Goal: Information Seeking & Learning: Learn about a topic

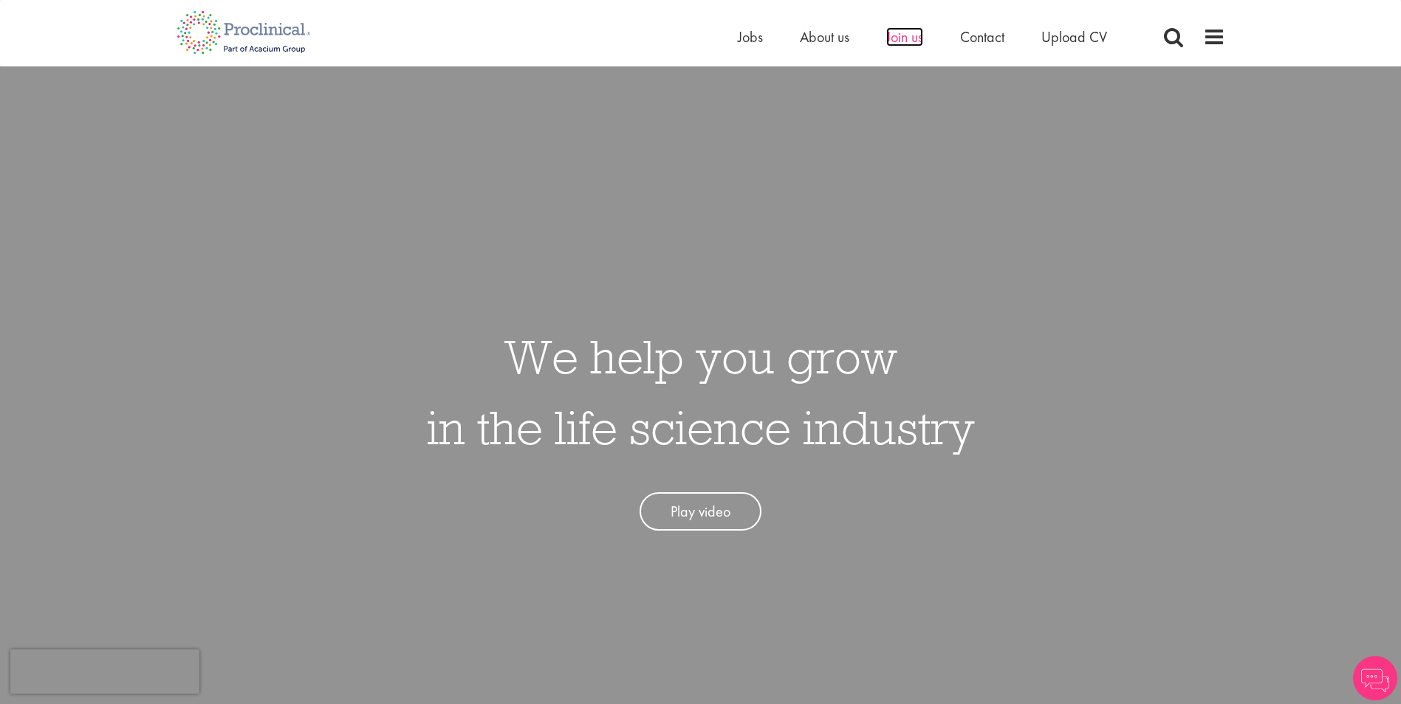
click at [893, 38] on span "Join us" at bounding box center [904, 36] width 37 height 19
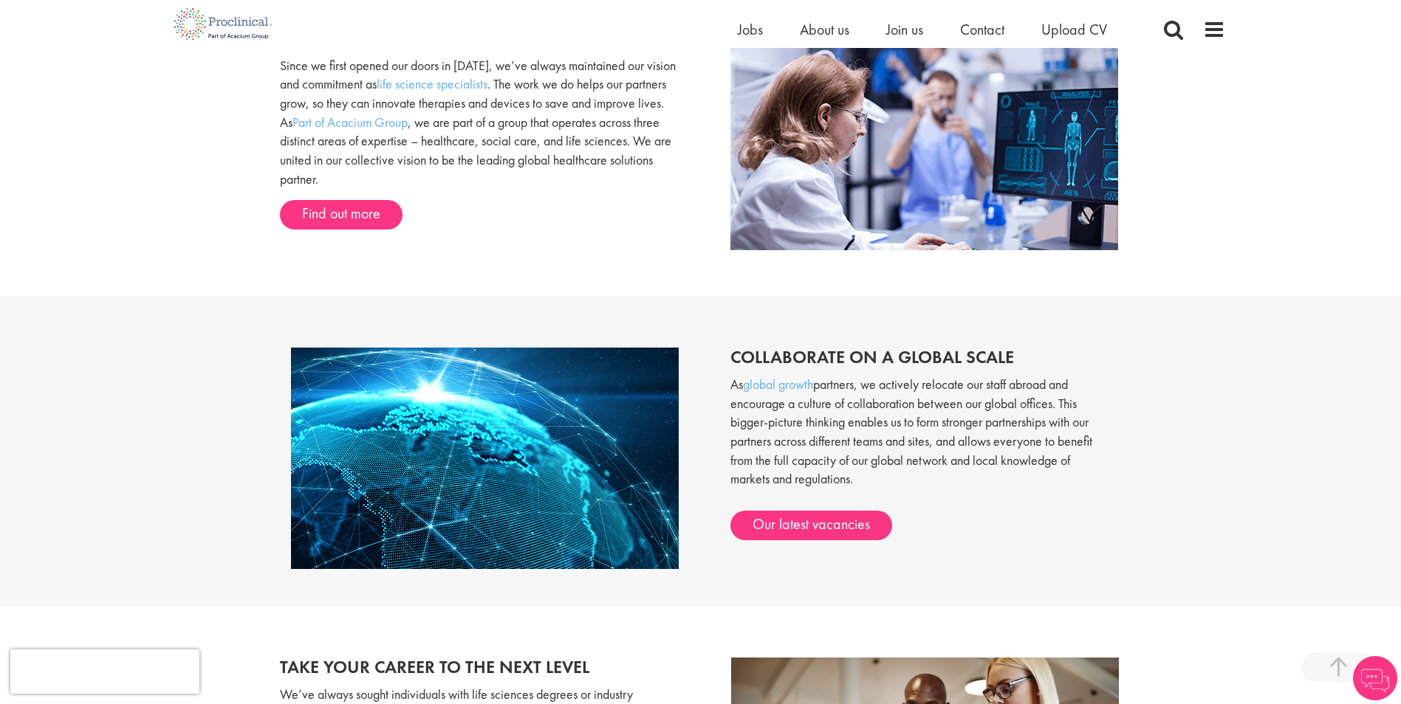
scroll to position [1034, 0]
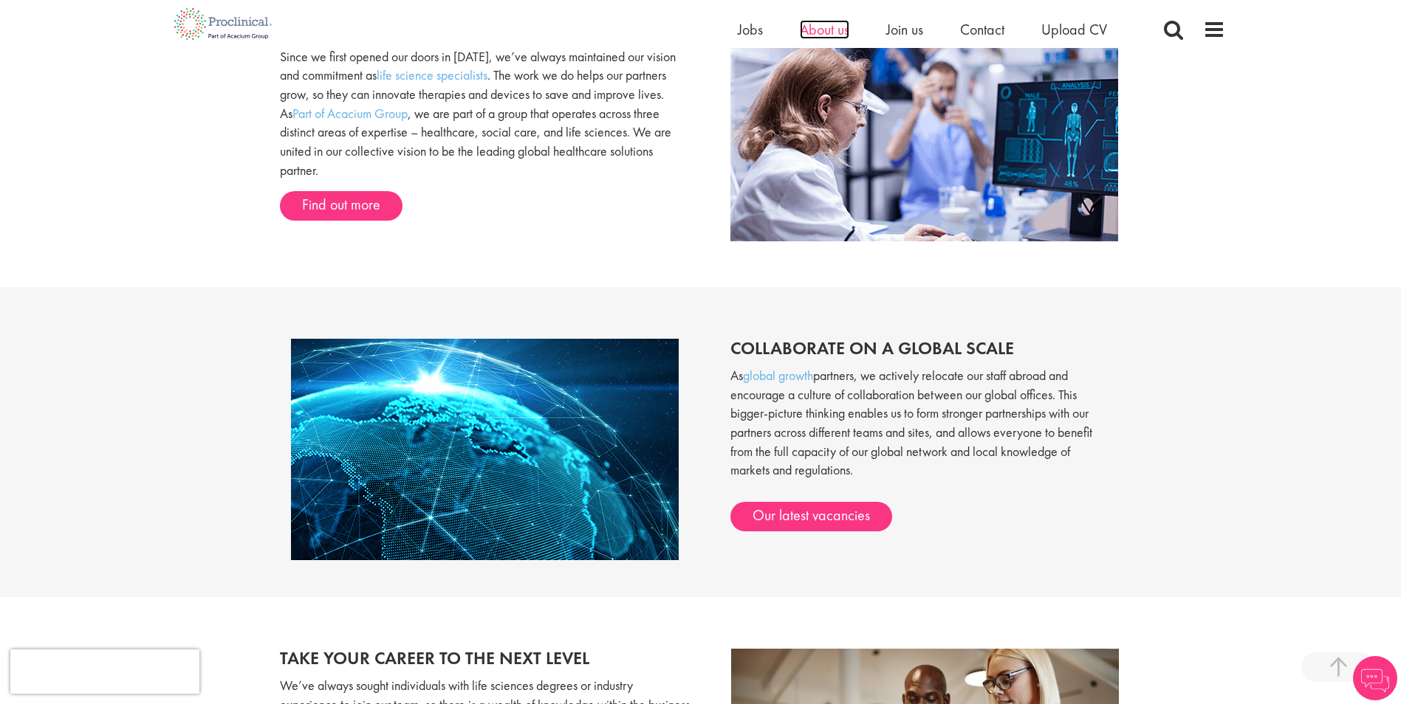
click at [825, 35] on span "About us" at bounding box center [824, 29] width 49 height 19
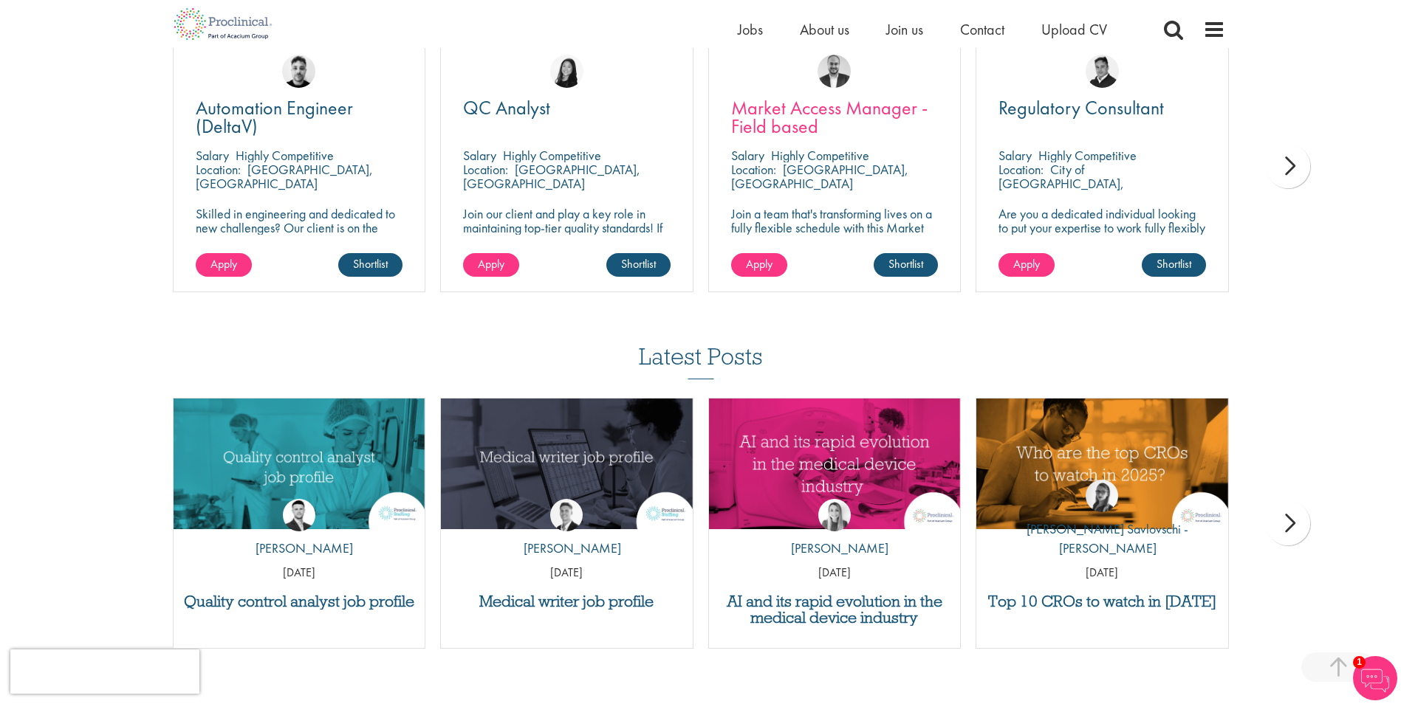
scroll to position [2899, 0]
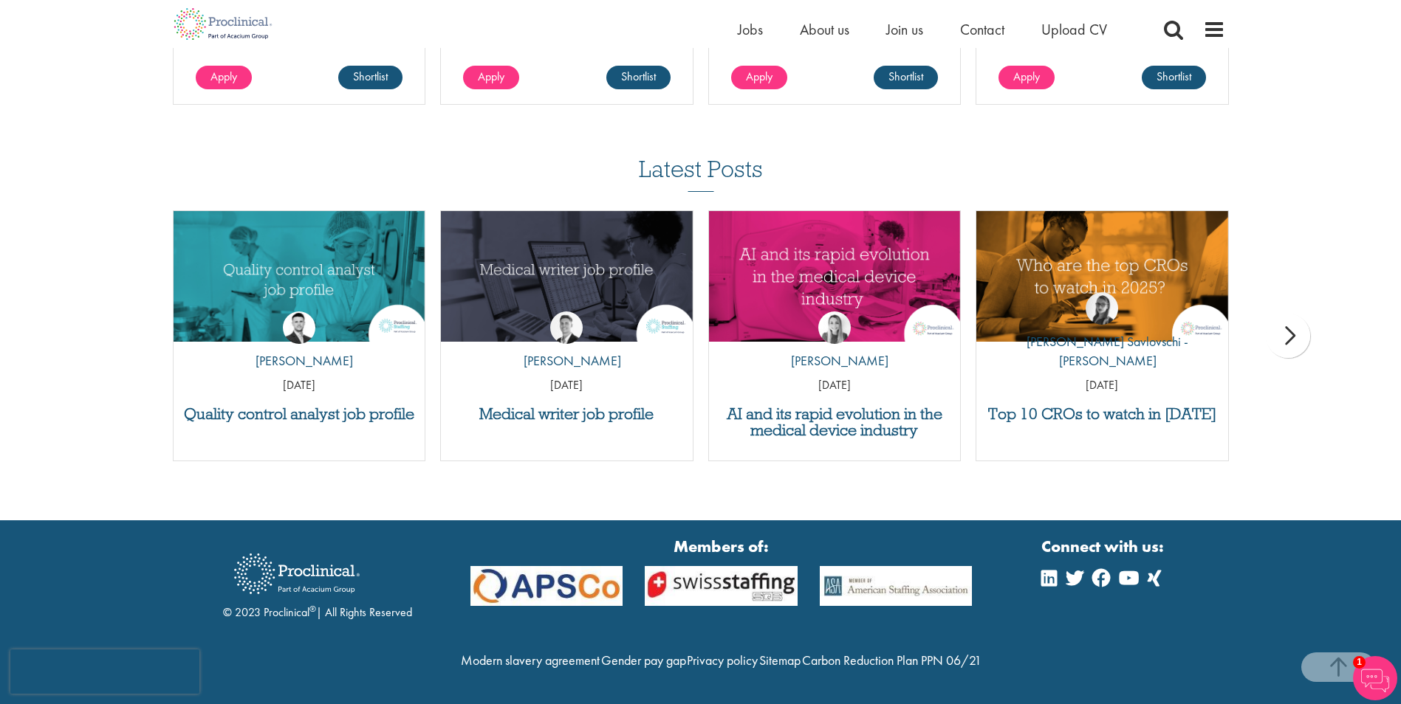
click at [1198, 26] on div "Home Jobs About us Join us Contact Upload CV" at bounding box center [981, 33] width 487 height 30
click at [1209, 26] on span at bounding box center [1214, 29] width 22 height 22
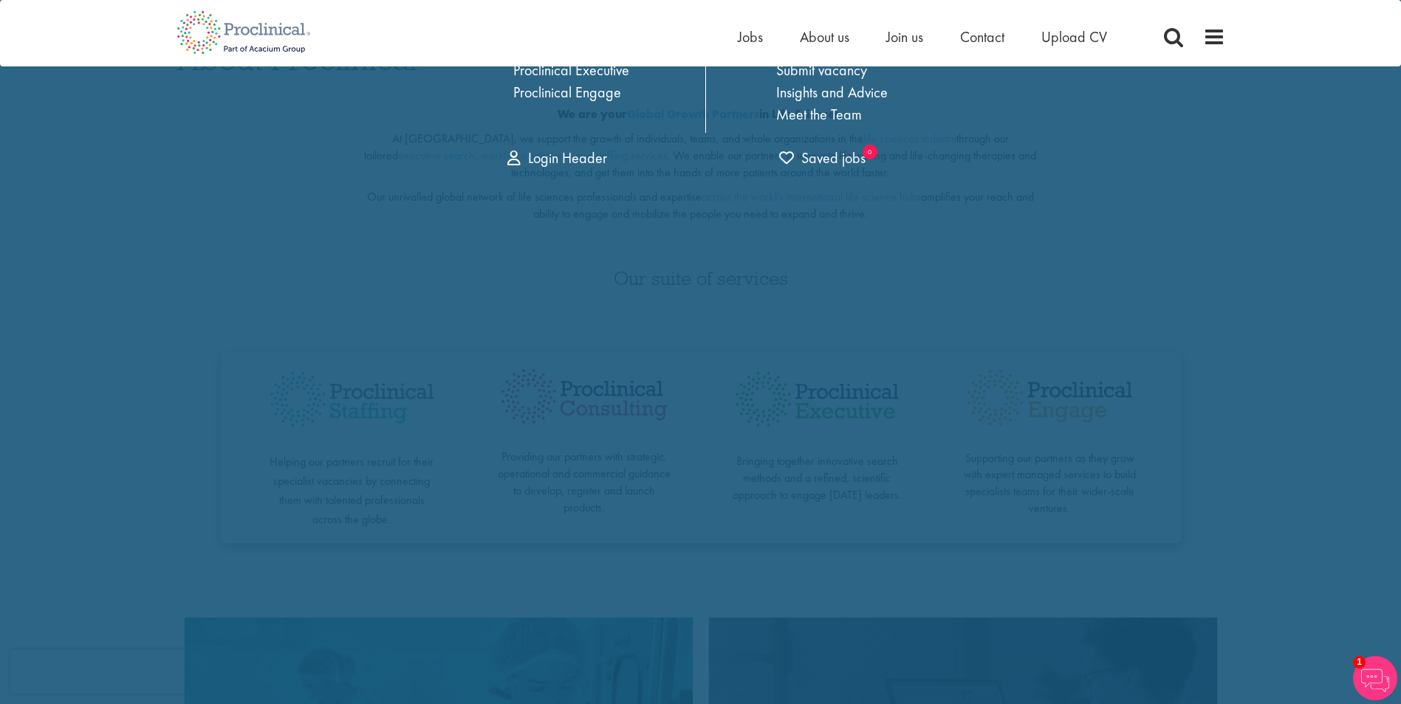
scroll to position [0, 0]
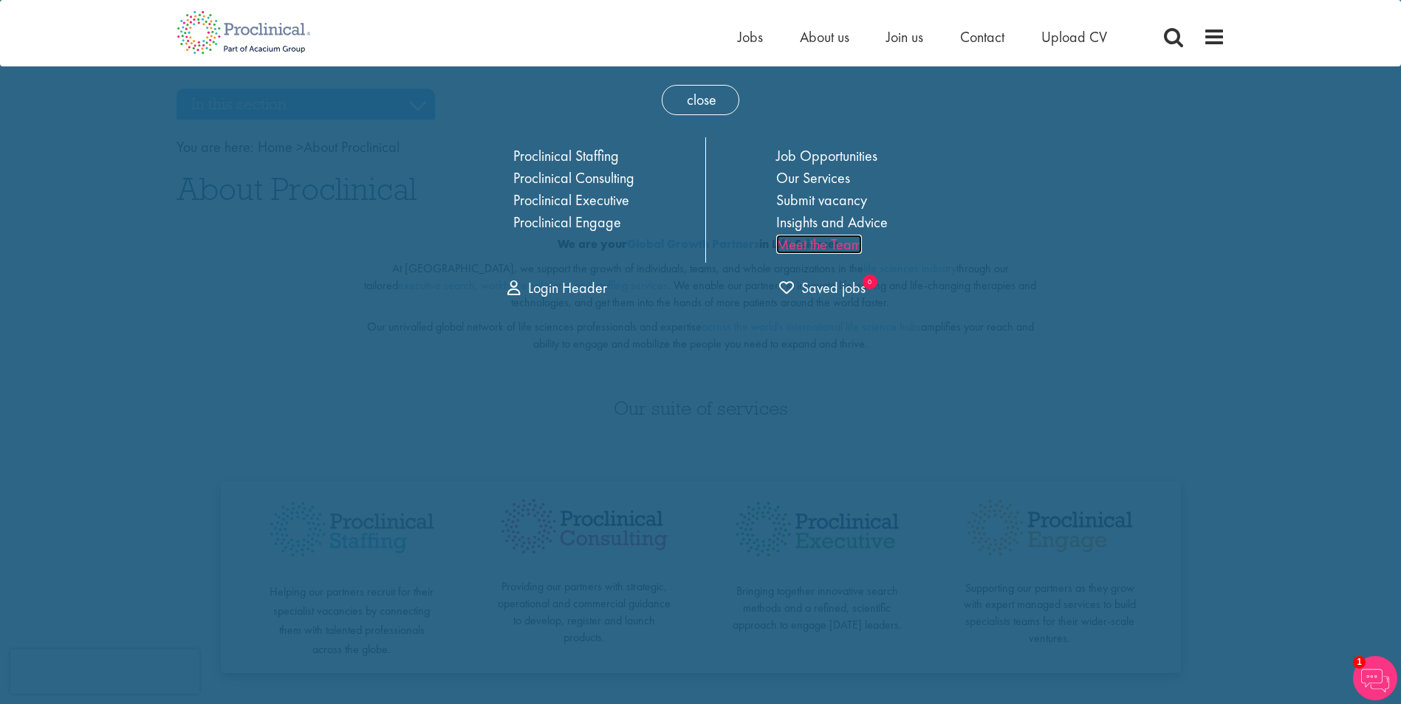
click at [836, 240] on link "Meet the Team" at bounding box center [819, 244] width 86 height 19
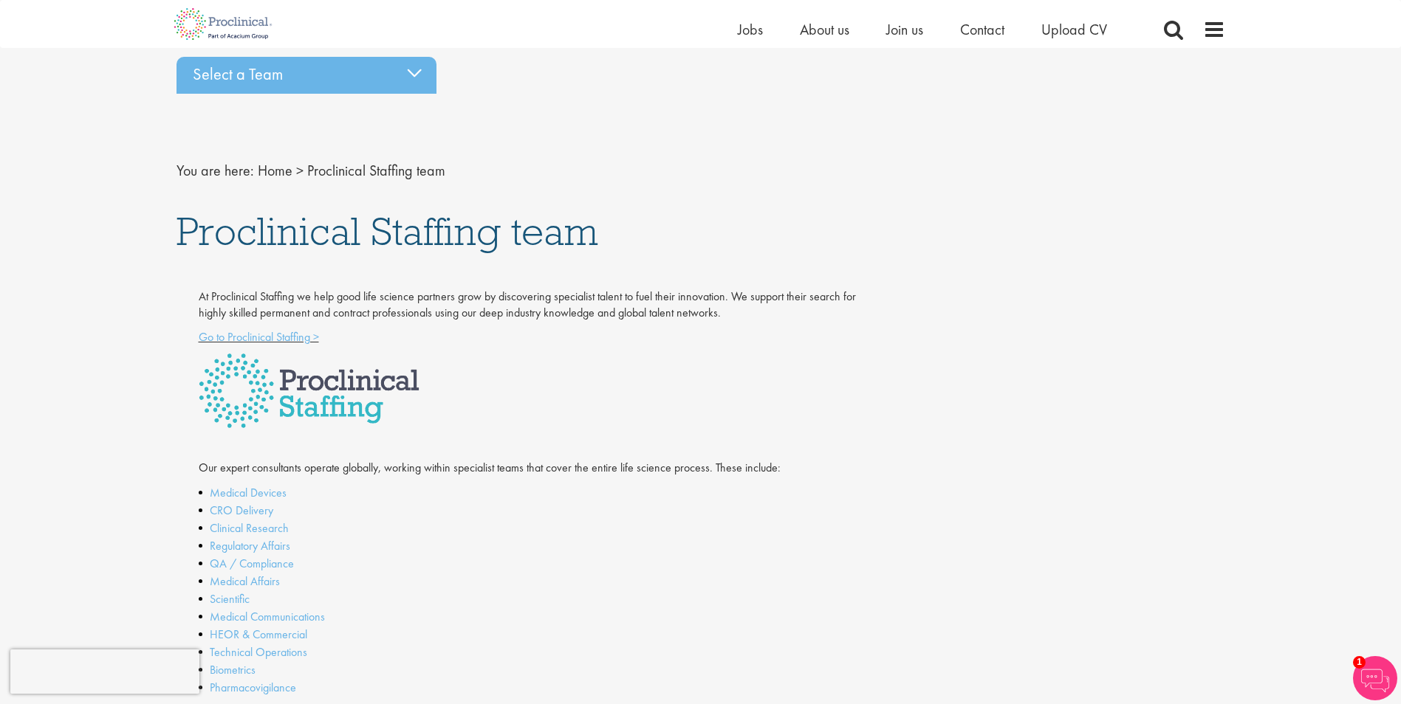
scroll to position [16, 0]
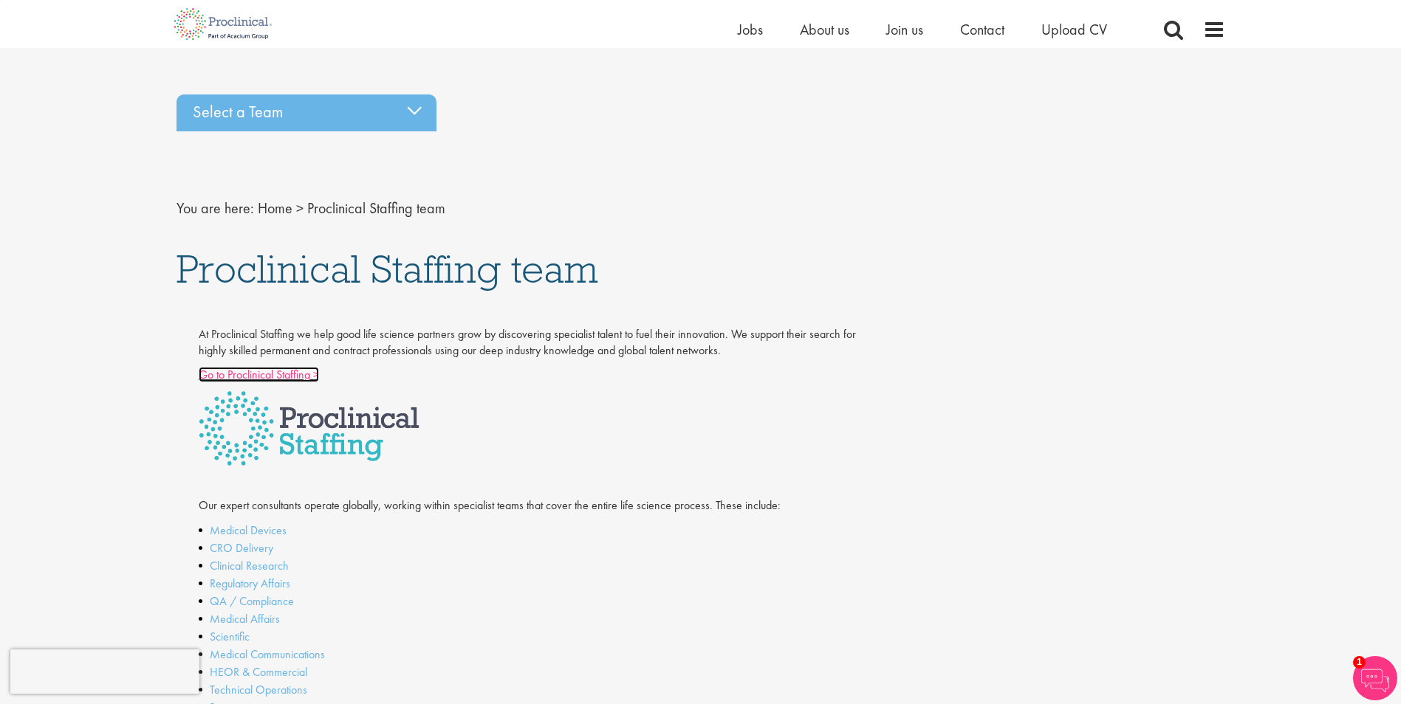
click at [303, 371] on link "Go to Proclinical Staffing >" at bounding box center [259, 375] width 120 height 16
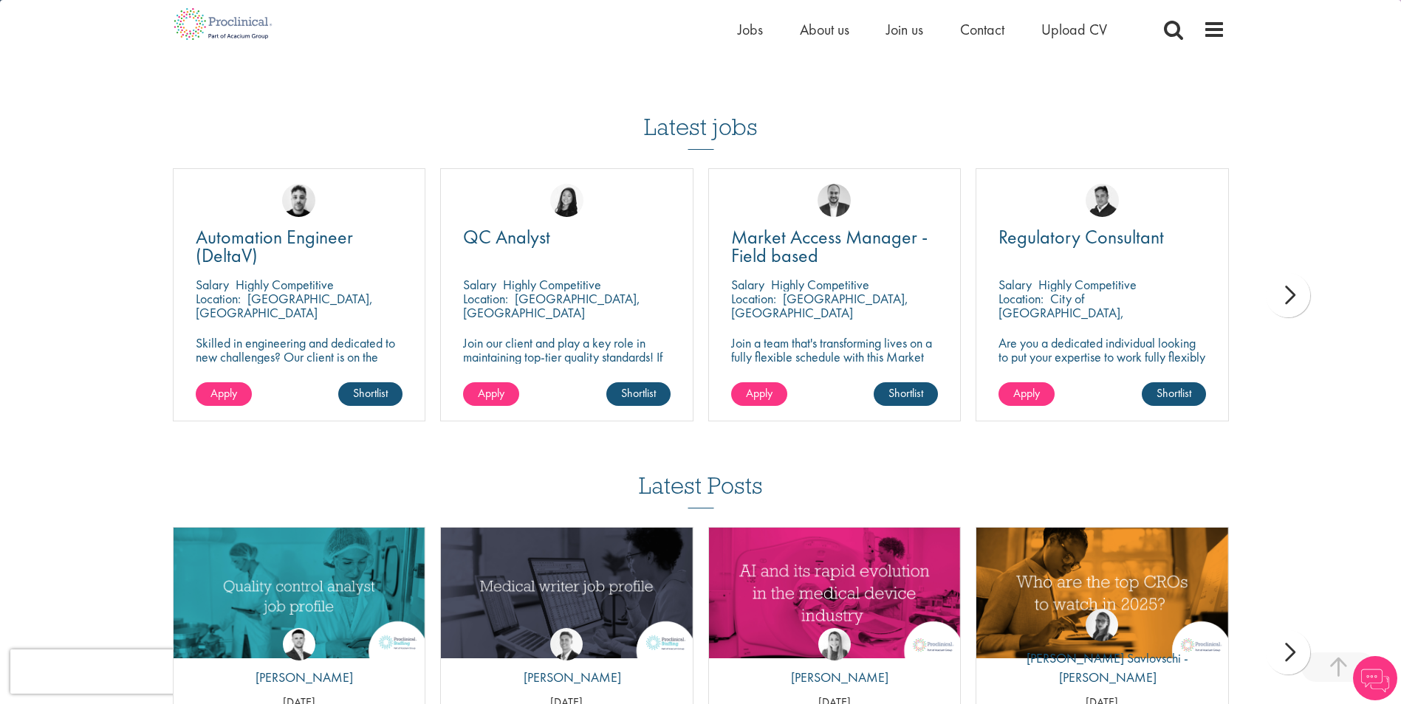
scroll to position [1477, 0]
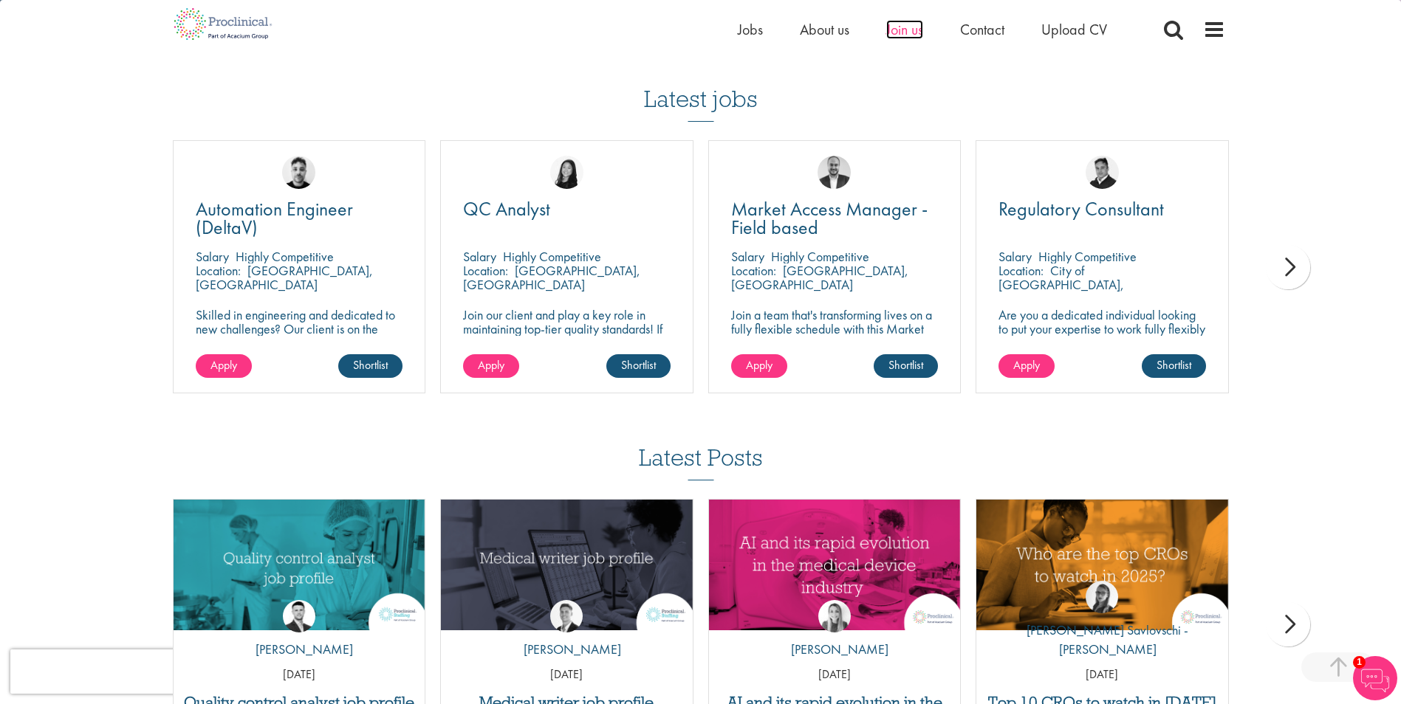
click at [917, 34] on span "Join us" at bounding box center [904, 29] width 37 height 19
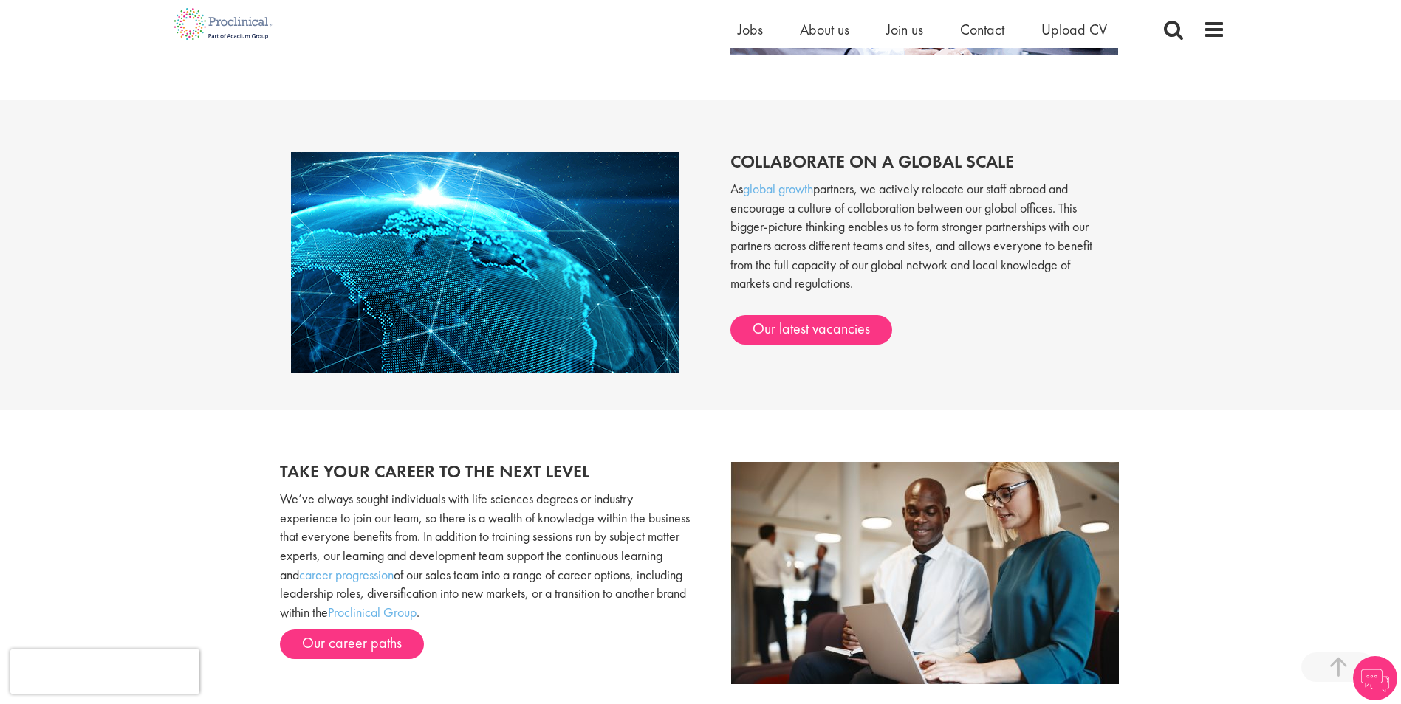
scroll to position [1329, 0]
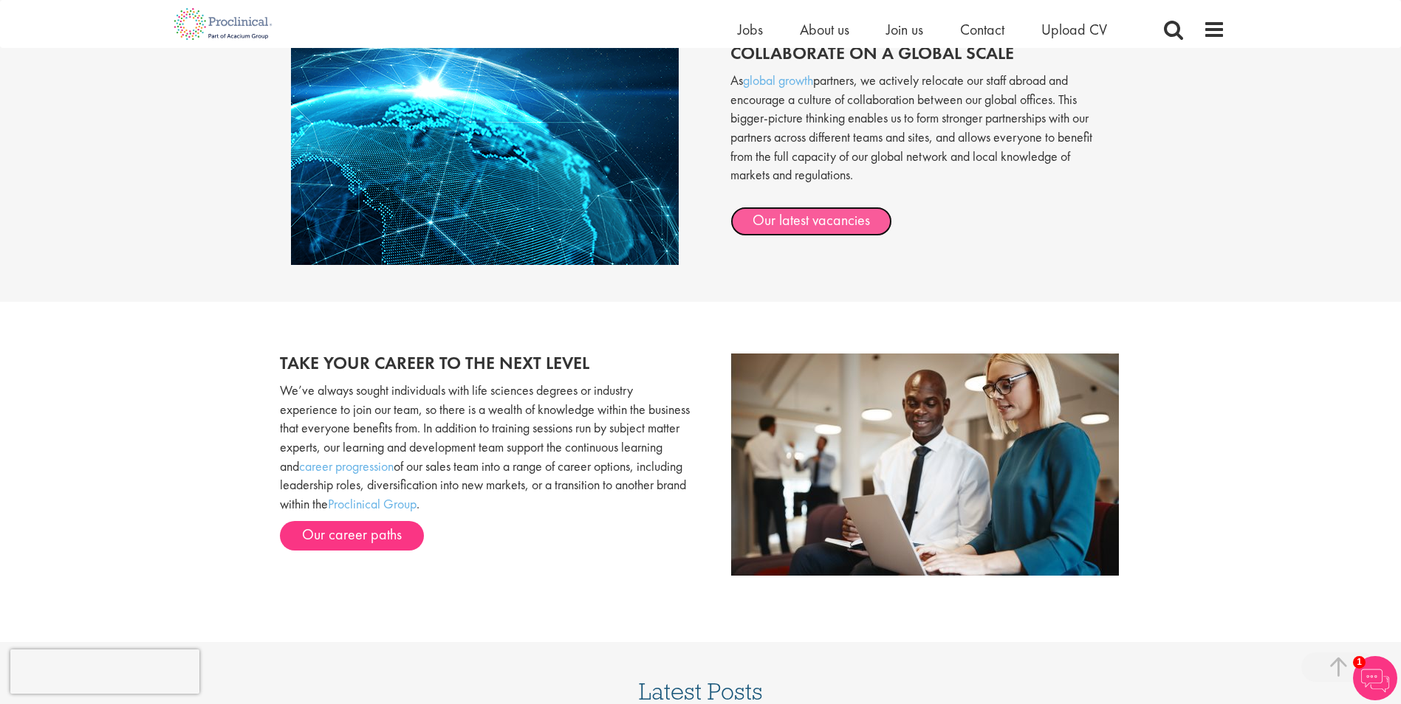
click at [831, 219] on link "Our latest vacancies" at bounding box center [811, 222] width 162 height 30
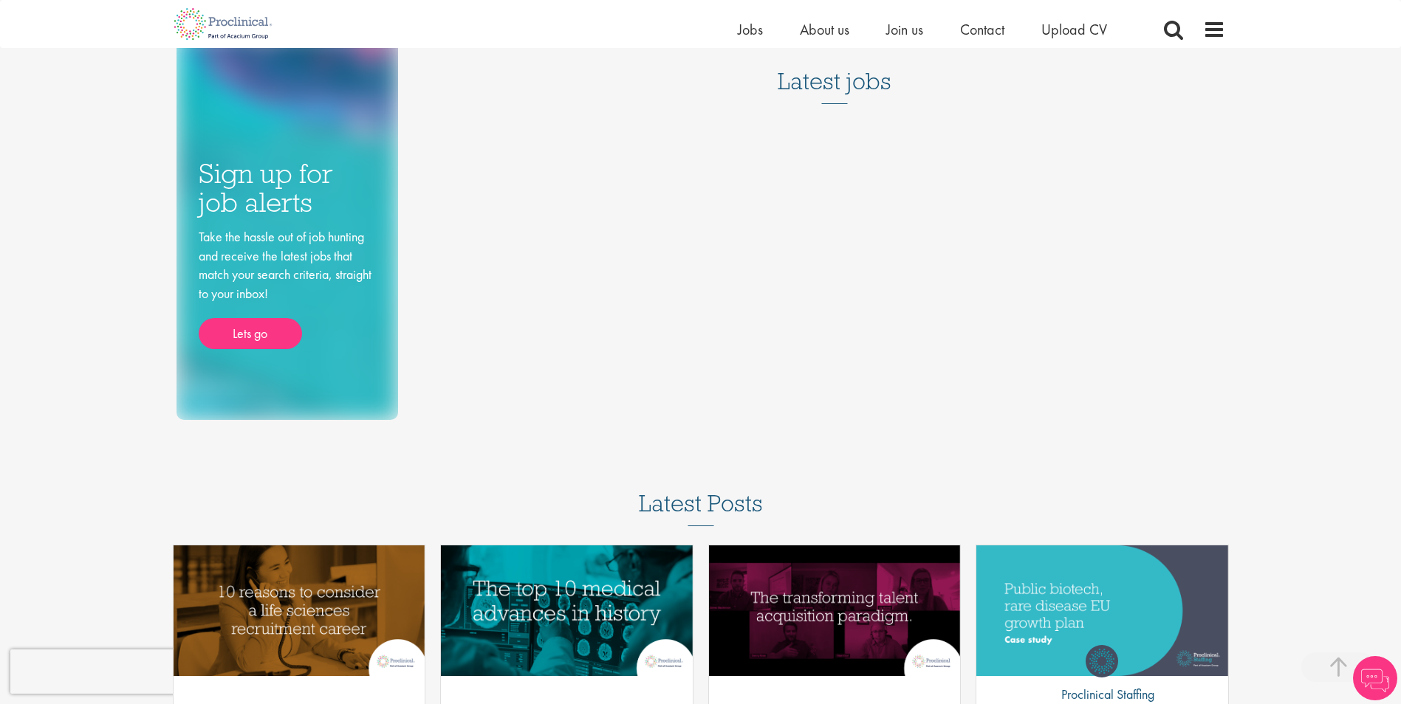
scroll to position [74, 0]
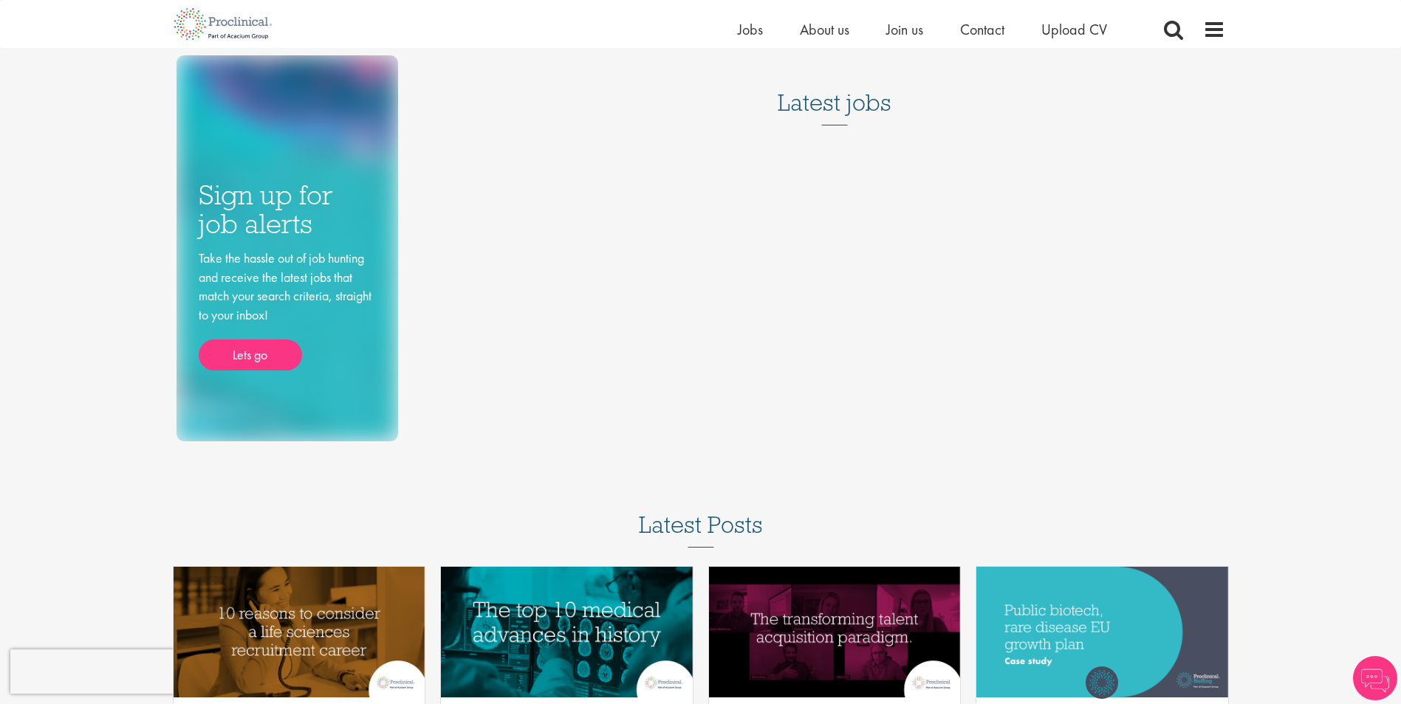
click at [838, 107] on h3 "Latest jobs" at bounding box center [834, 89] width 114 height 72
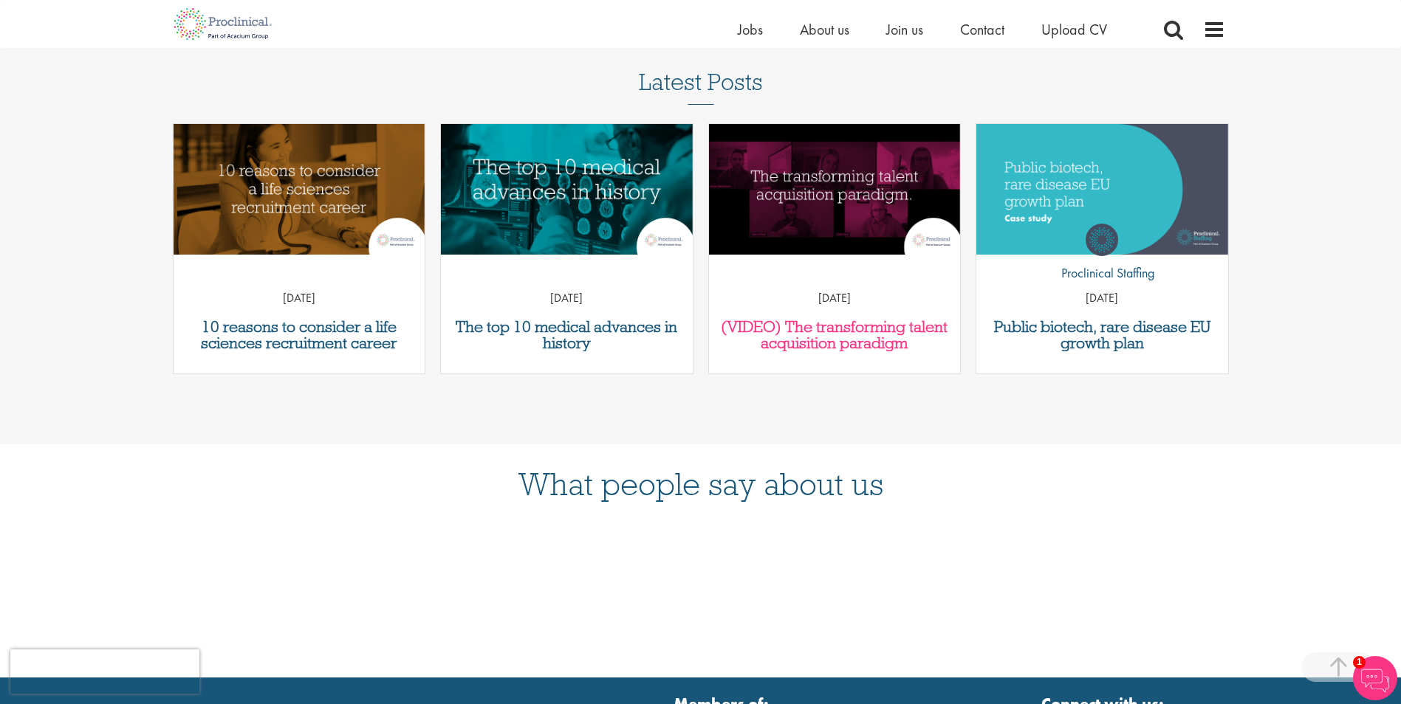
scroll to position [0, 0]
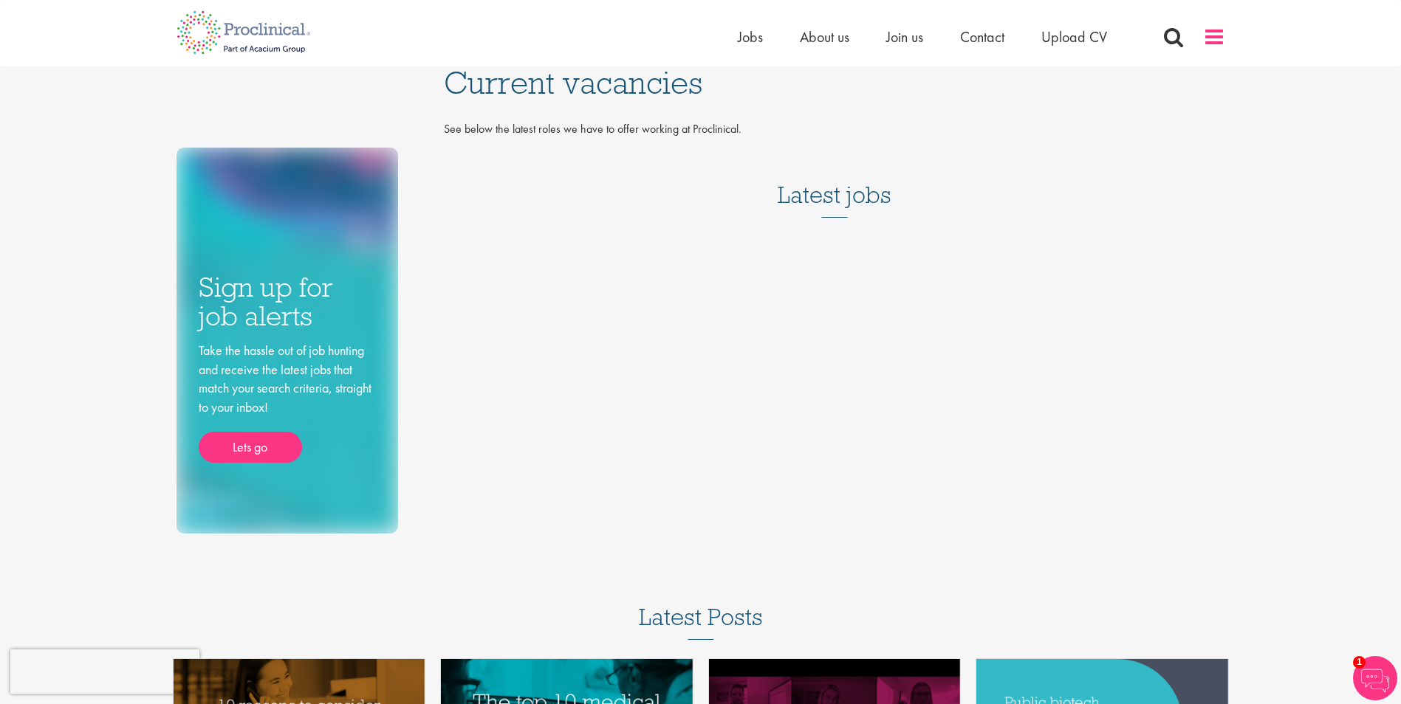
click at [1215, 34] on span at bounding box center [1214, 37] width 22 height 22
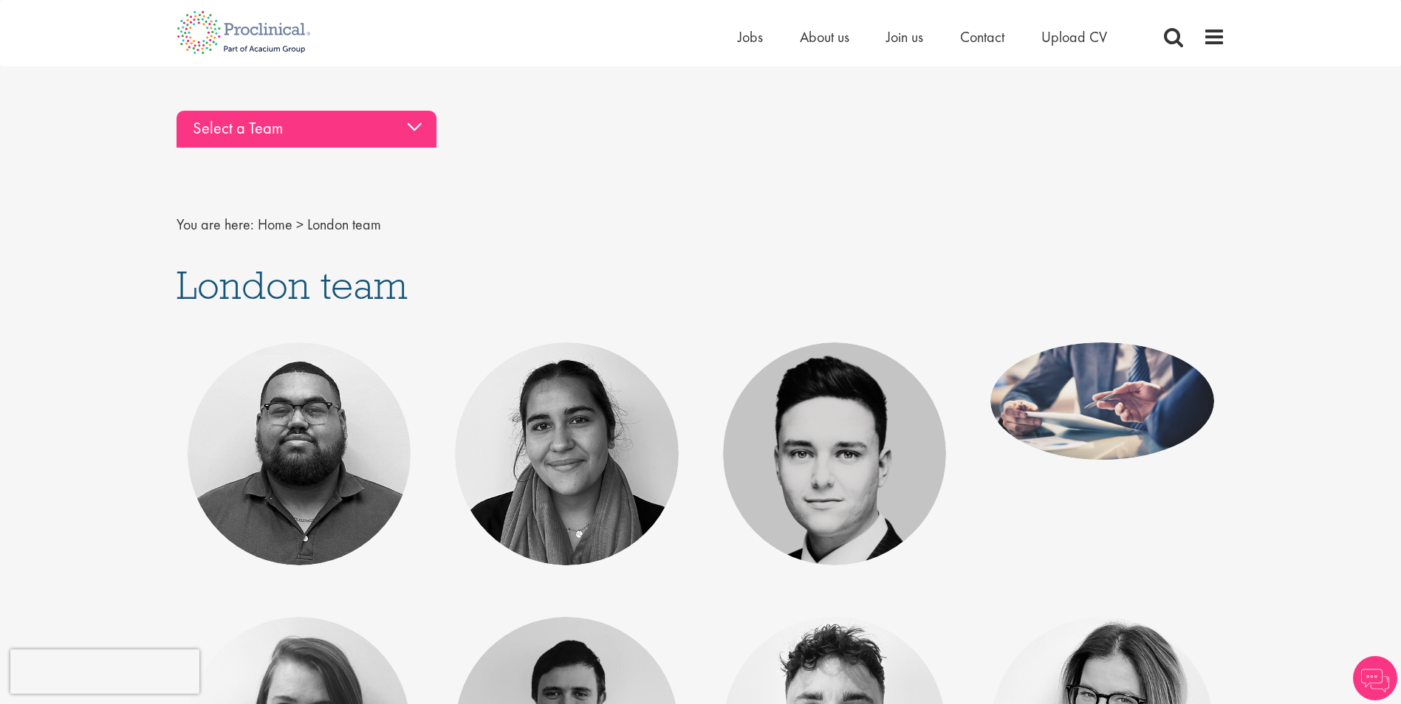
click at [338, 115] on div "Select a Team" at bounding box center [306, 129] width 260 height 37
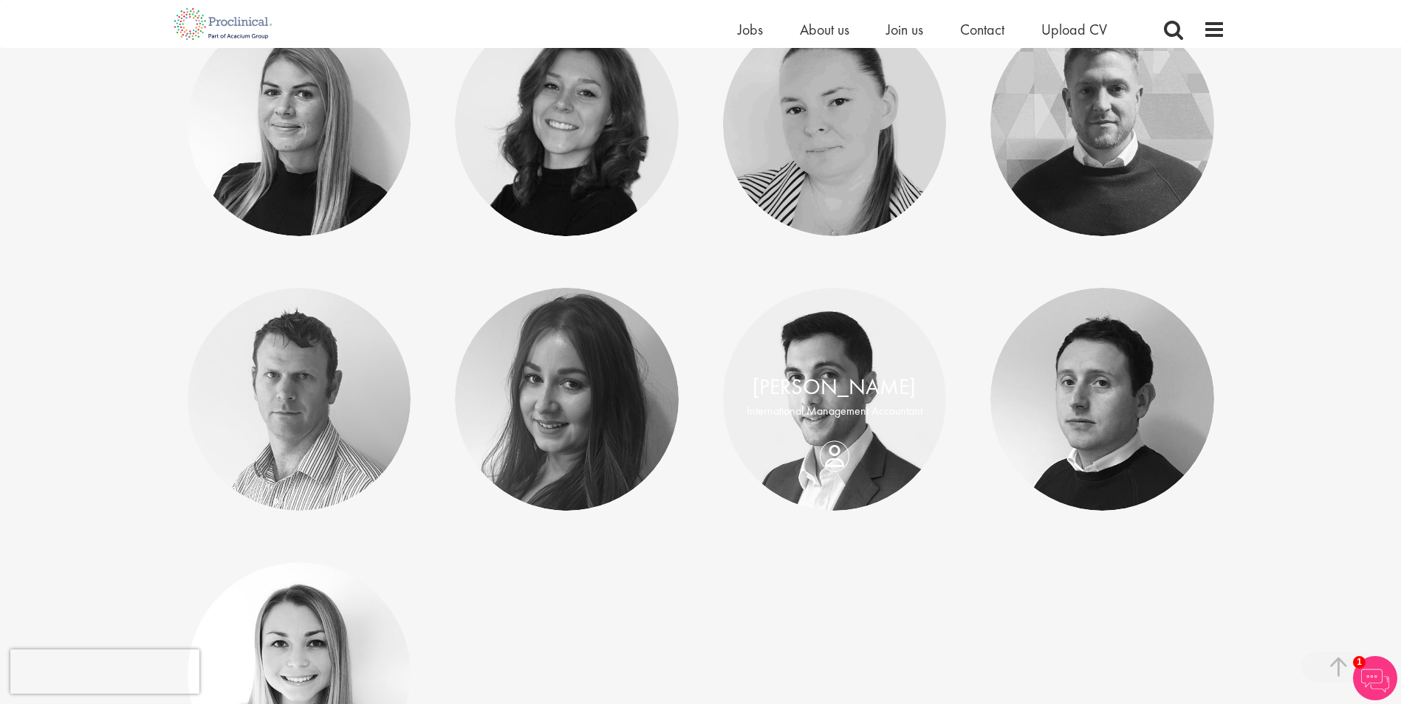
scroll to position [5759, 0]
